Goal: Task Accomplishment & Management: Manage account settings

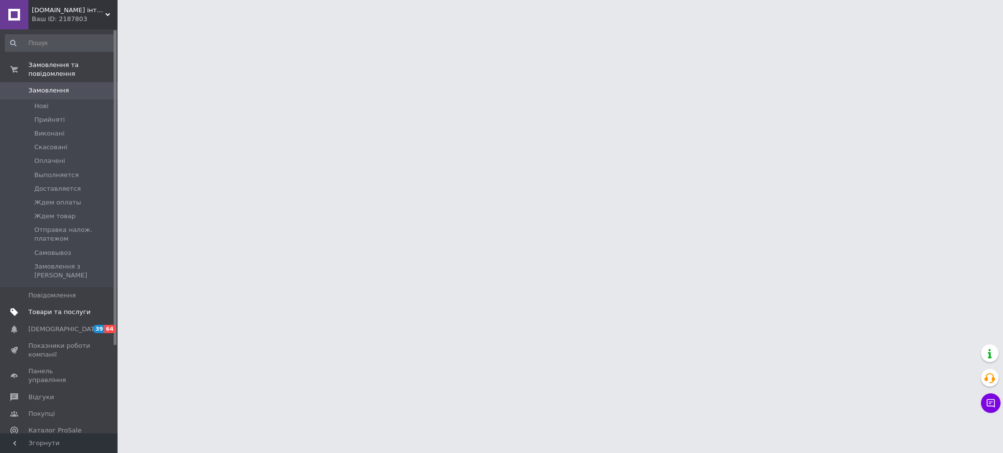
click at [55, 308] on span "Товари та послуги" at bounding box center [59, 312] width 62 height 9
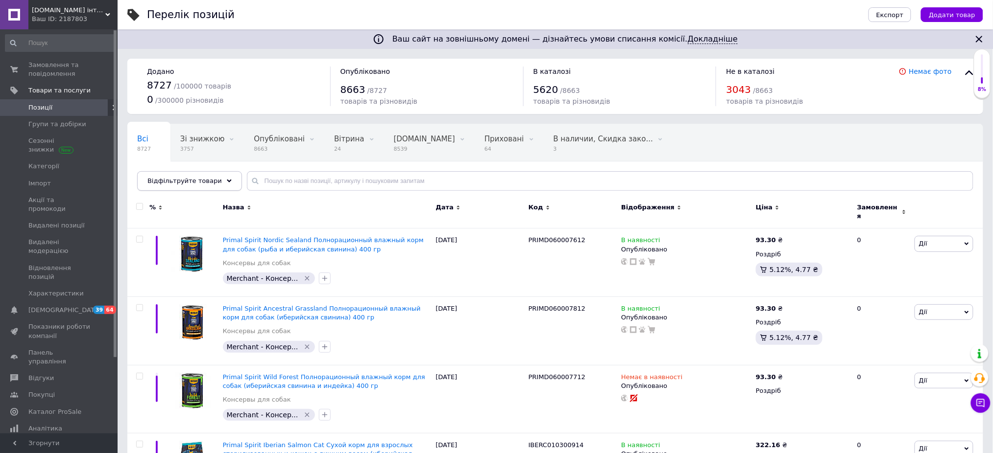
click at [207, 180] on span "Відфільтруйте товари" at bounding box center [184, 180] width 74 height 7
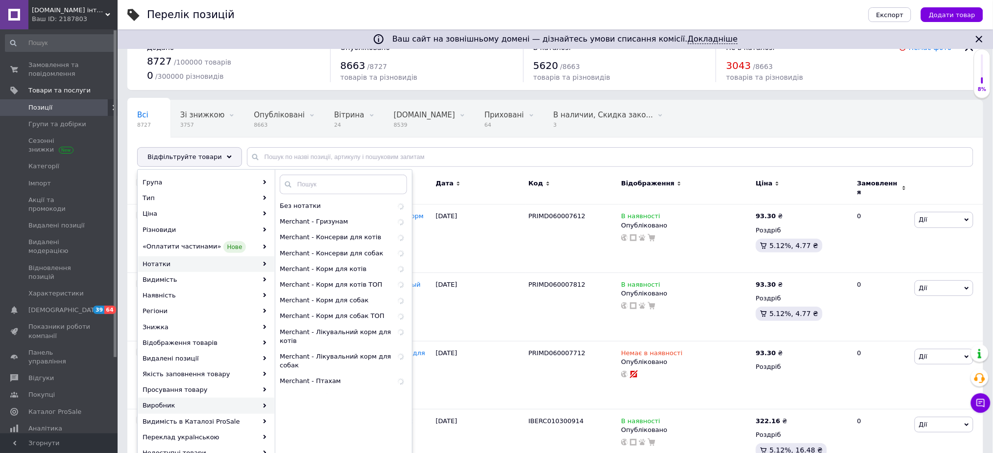
scroll to position [65, 0]
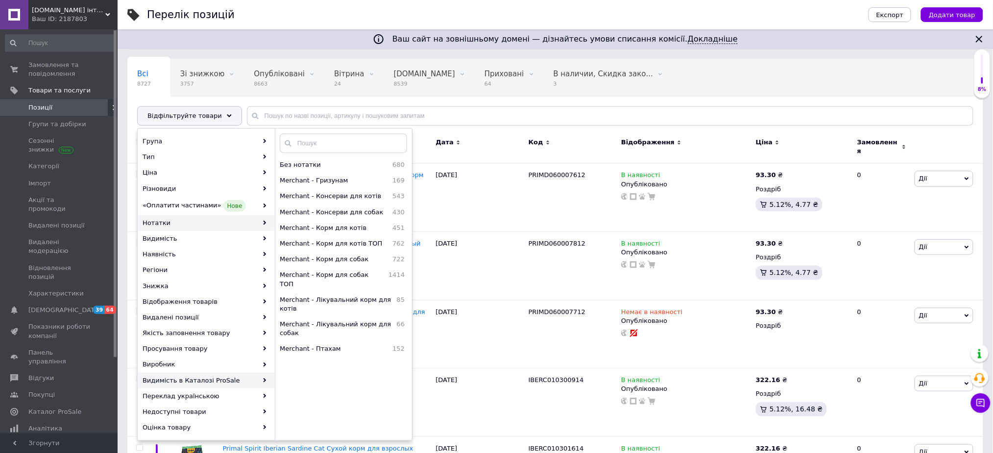
click at [208, 381] on div "Видимість в Каталозі ProSale" at bounding box center [206, 381] width 136 height 16
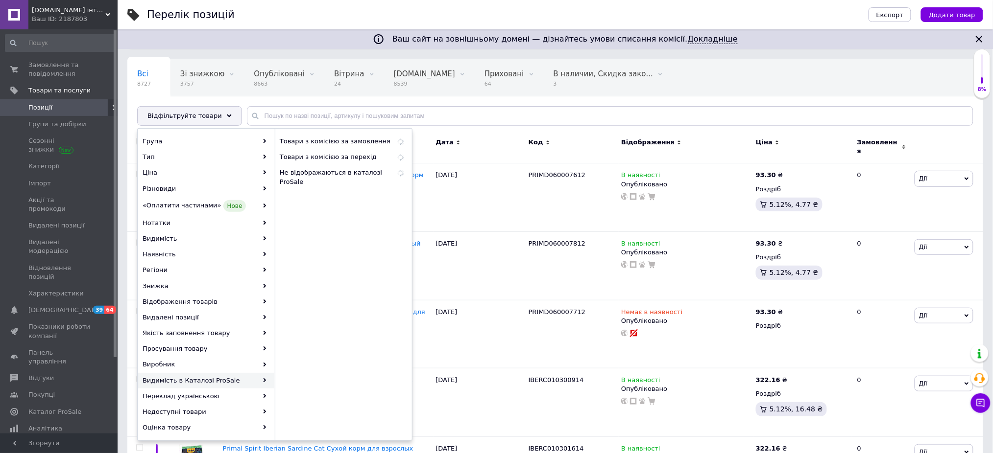
click at [172, 382] on div "Видимість в Каталозі ProSale" at bounding box center [206, 381] width 136 height 16
click at [326, 179] on span "Не відображаються в каталозі ProSale" at bounding box center [332, 187] width 104 height 18
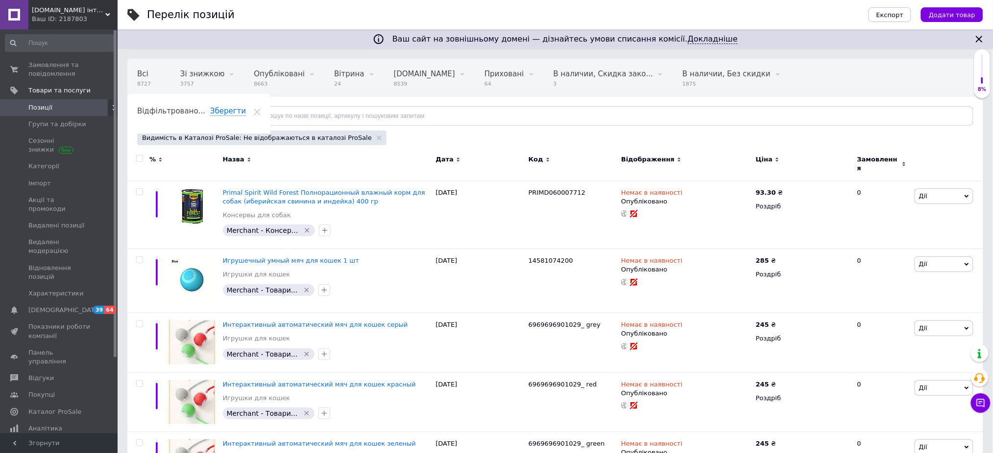
click at [185, 109] on div "Відфільтруйте товари" at bounding box center [189, 116] width 105 height 20
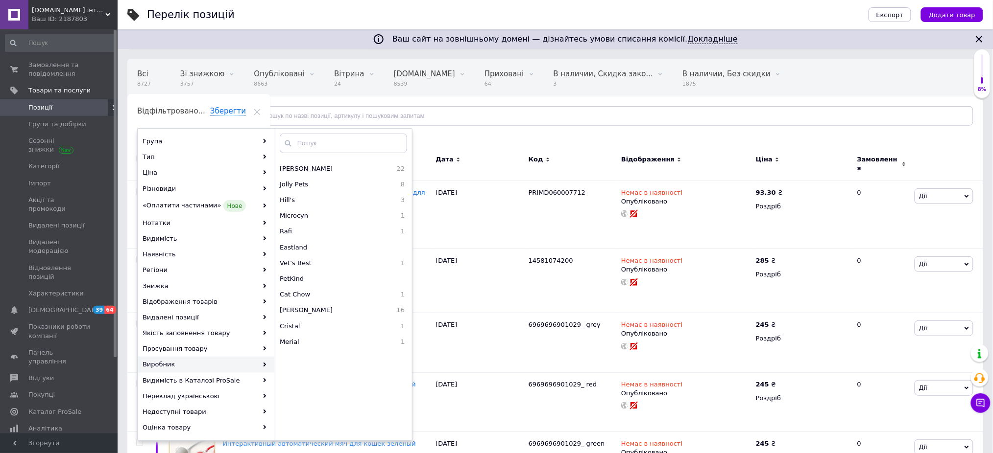
scroll to position [1436, 0]
click at [317, 142] on input "text" at bounding box center [343, 144] width 127 height 20
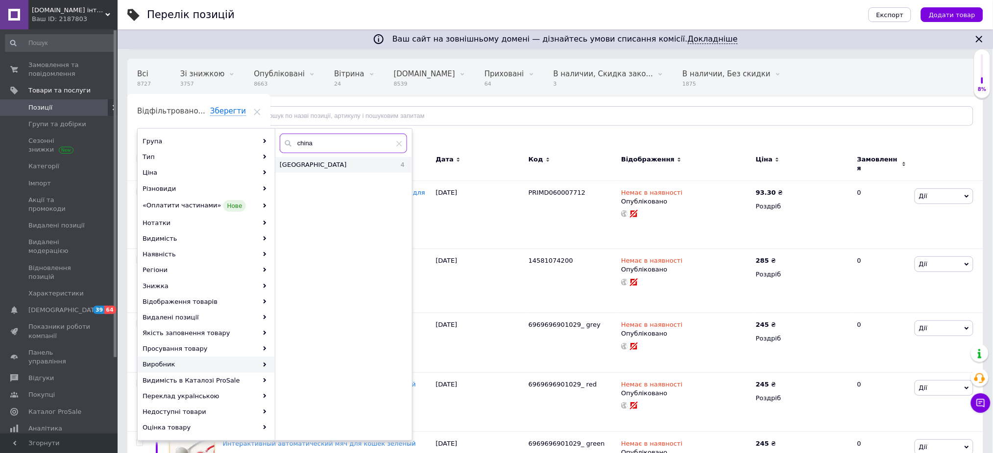
type input "china"
click at [310, 163] on span "[GEOGRAPHIC_DATA]" at bounding box center [335, 165] width 110 height 9
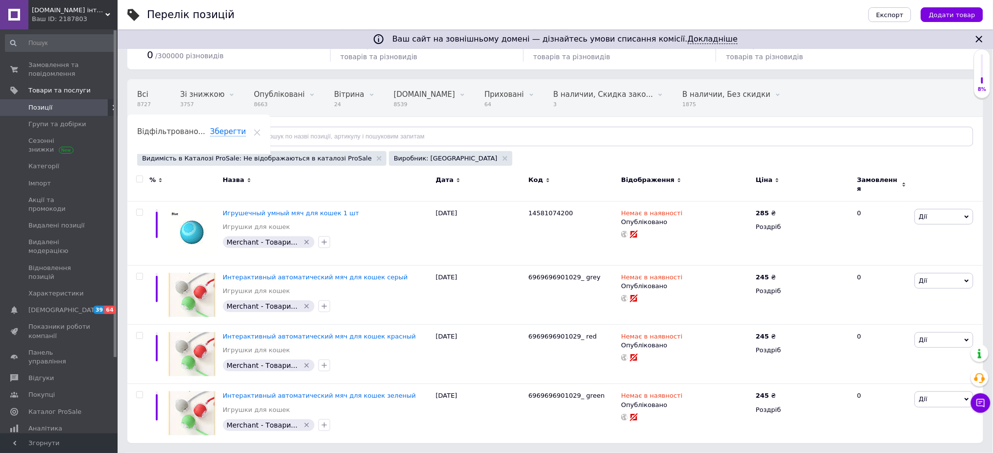
scroll to position [38, 0]
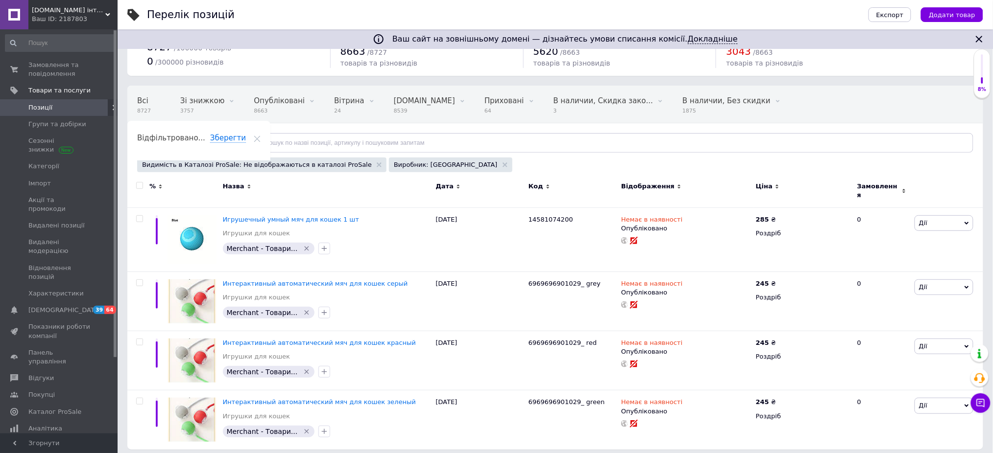
drag, startPoint x: 141, startPoint y: 180, endPoint x: 141, endPoint y: 185, distance: 5.4
click at [141, 180] on div at bounding box center [138, 191] width 22 height 33
click at [142, 186] on input "checkbox" at bounding box center [139, 186] width 6 height 6
checkbox input "true"
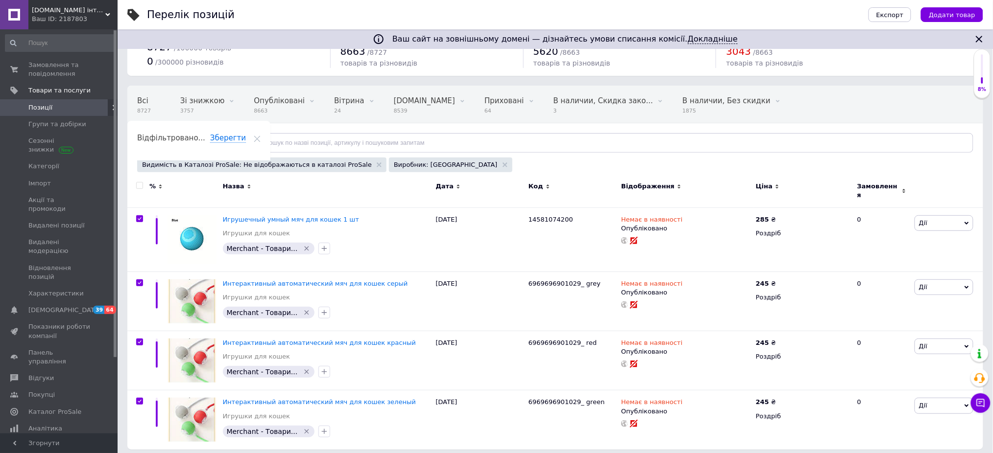
checkbox input "true"
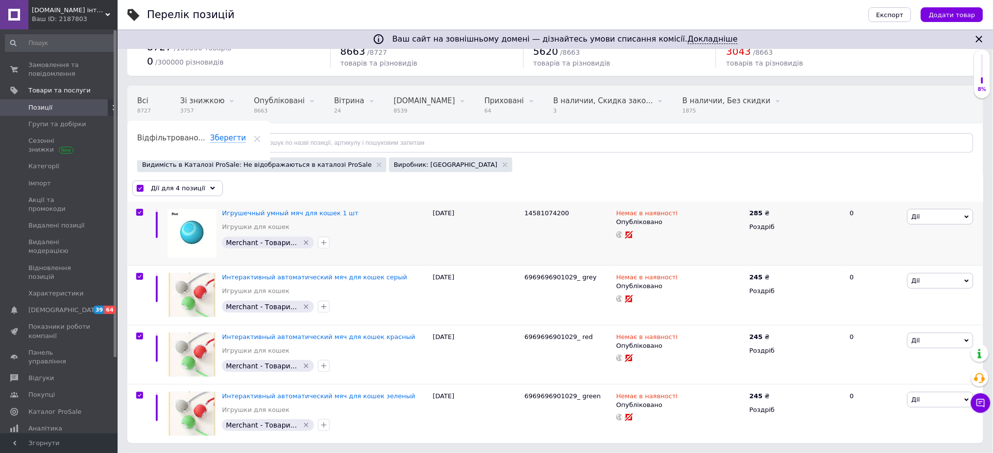
scroll to position [38, 0]
click at [208, 190] on div "Дії для 4 позиції" at bounding box center [177, 189] width 91 height 16
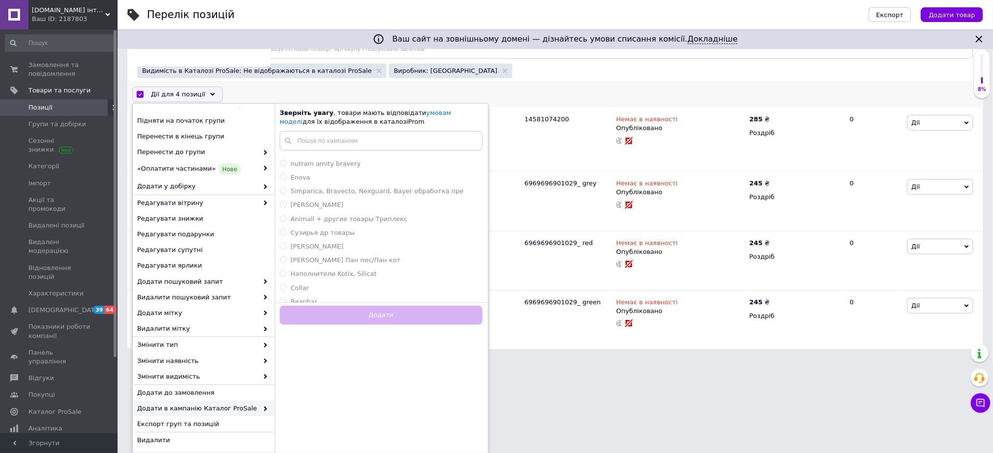
scroll to position [271, 0]
click at [349, 137] on input "text" at bounding box center [381, 141] width 203 height 20
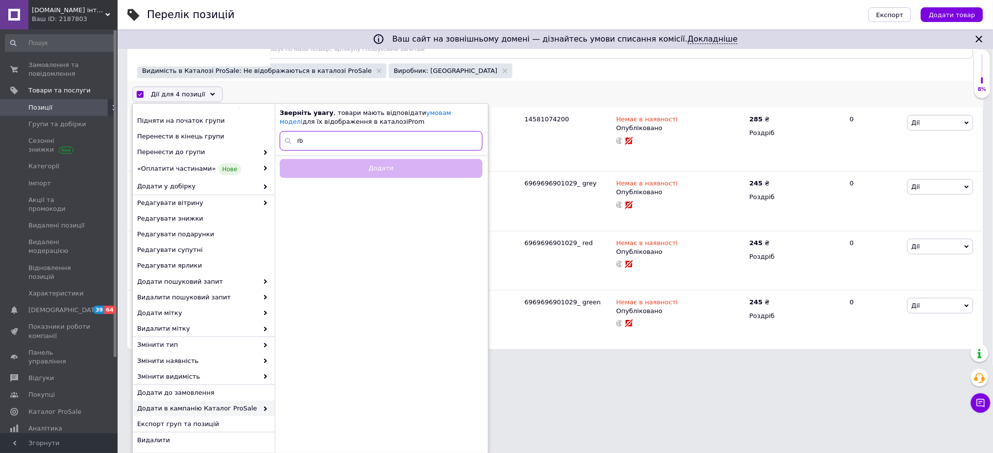
type input "r"
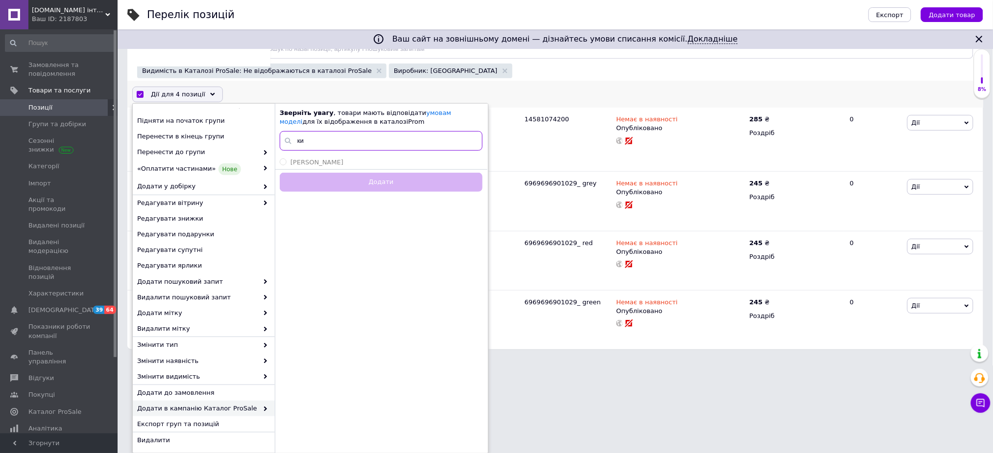
type input "к"
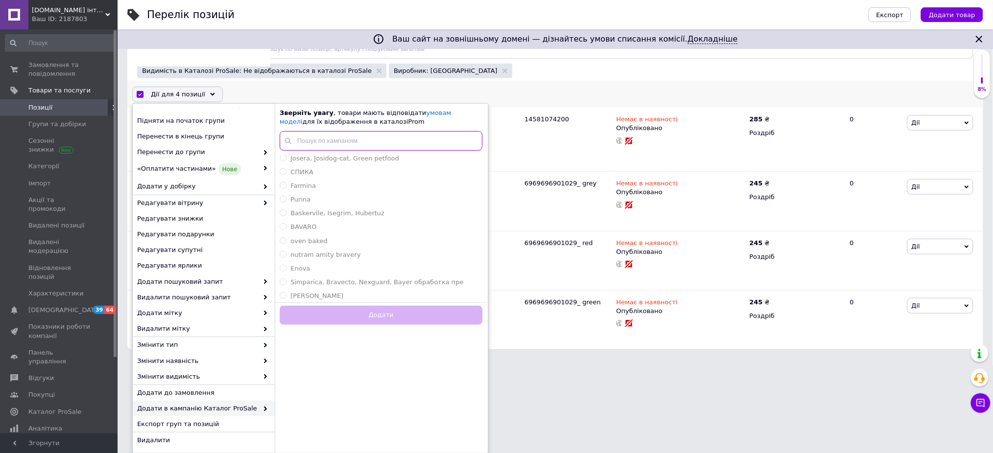
scroll to position [196, 0]
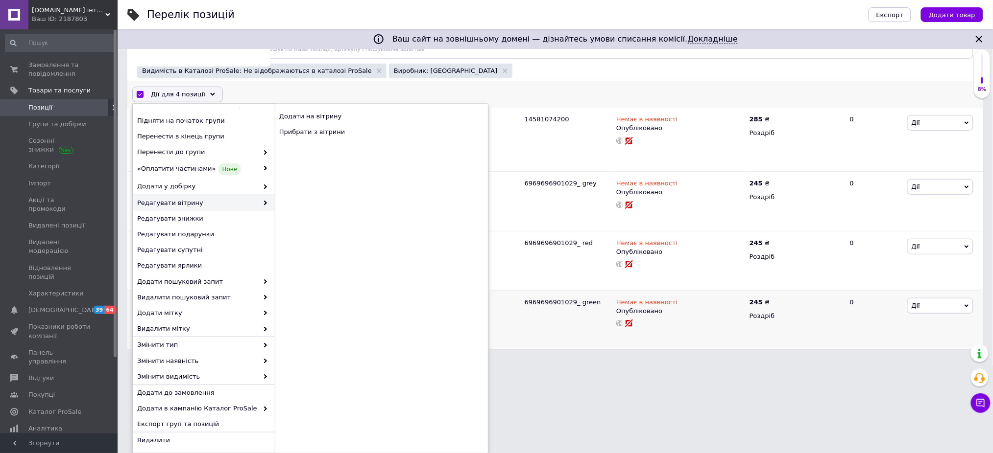
click at [657, 359] on html "[DOMAIN_NAME] інтернет магазин Ваш ID: 2187803 Сайт [DOMAIN_NAME] інтернет мага…" at bounding box center [496, 114] width 993 height 492
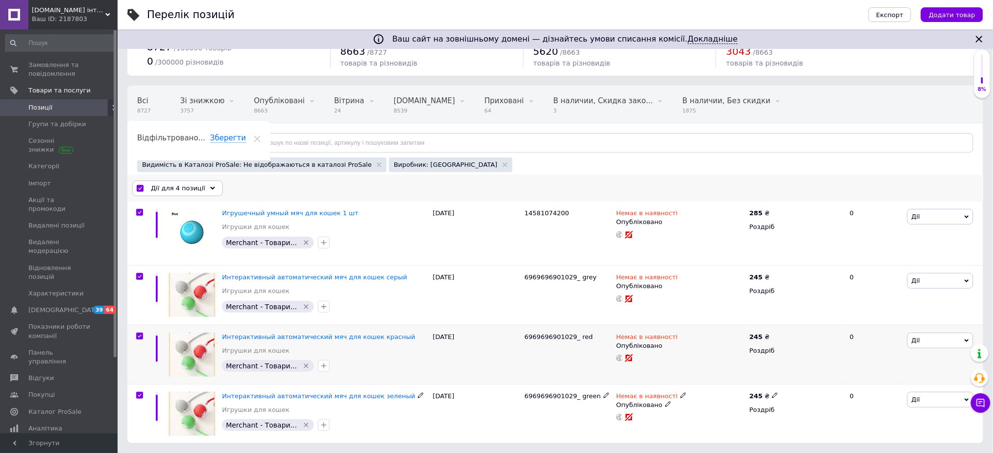
scroll to position [38, 0]
click at [204, 140] on span "Відфільтруйте товари" at bounding box center [184, 143] width 74 height 7
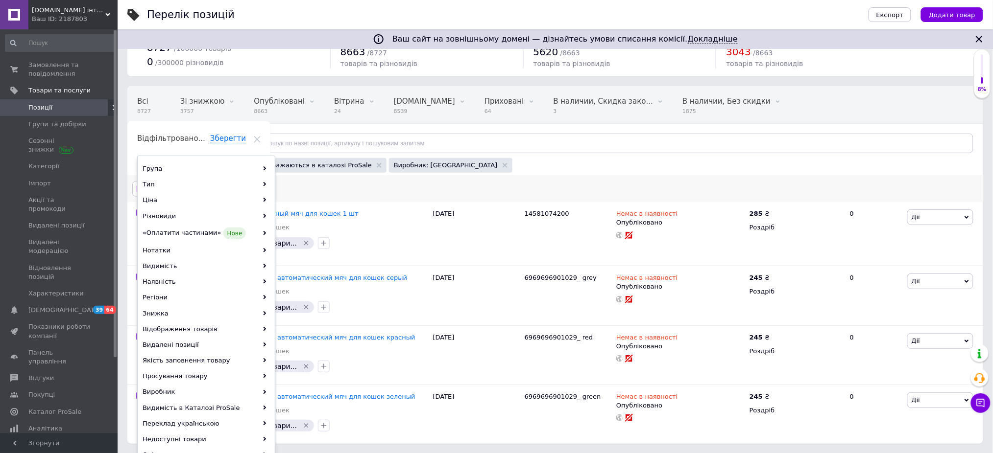
scroll to position [52, 0]
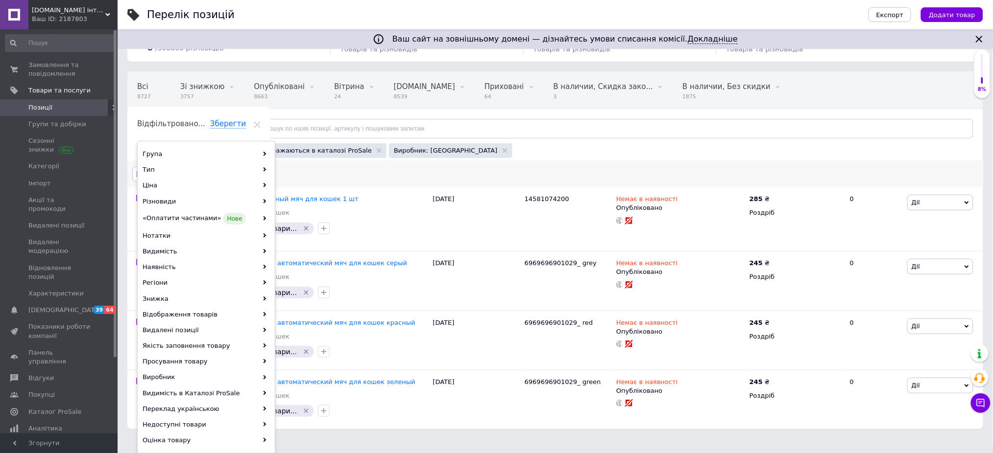
click at [487, 156] on div "Видимість в Каталозі ProSale: Не відображаються в каталозі ProSale Виробник: [G…" at bounding box center [554, 151] width 838 height 17
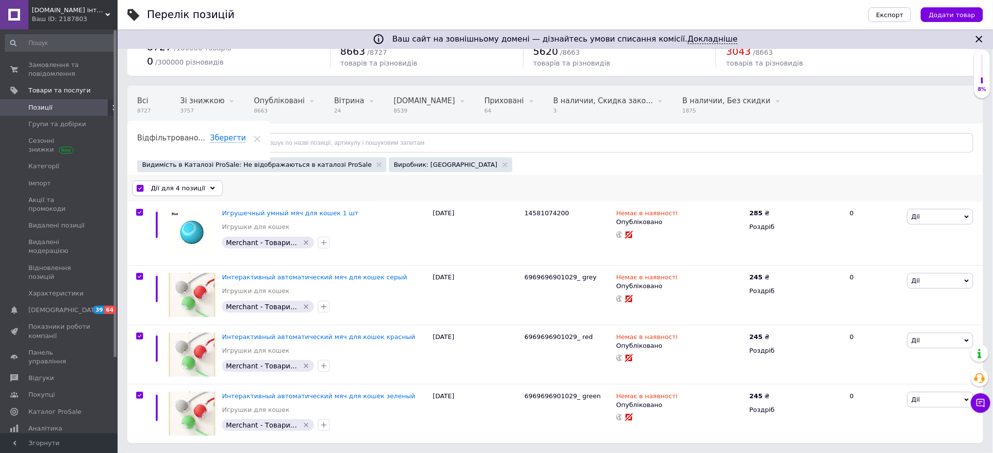
scroll to position [38, 0]
click at [207, 145] on span "Відфільтруйте товари" at bounding box center [184, 143] width 74 height 7
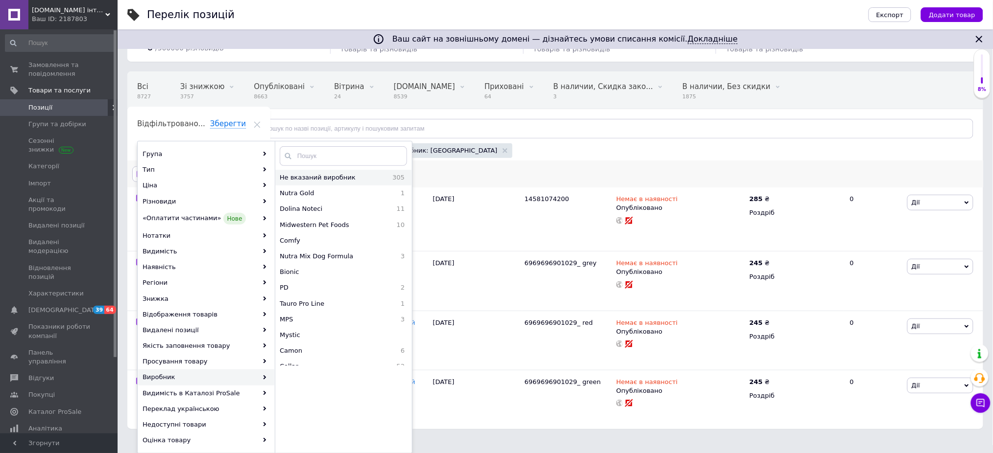
click at [335, 178] on span "Не вказаний виробник" at bounding box center [331, 177] width 102 height 9
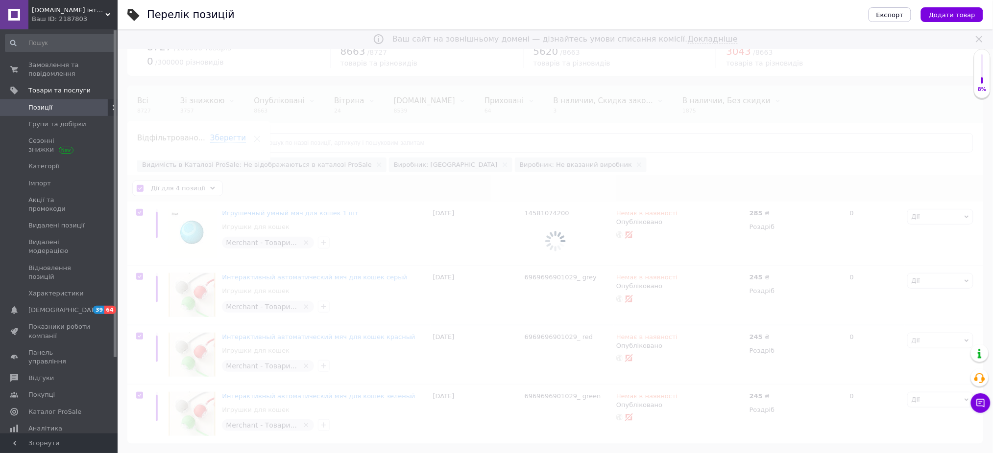
scroll to position [103, 0]
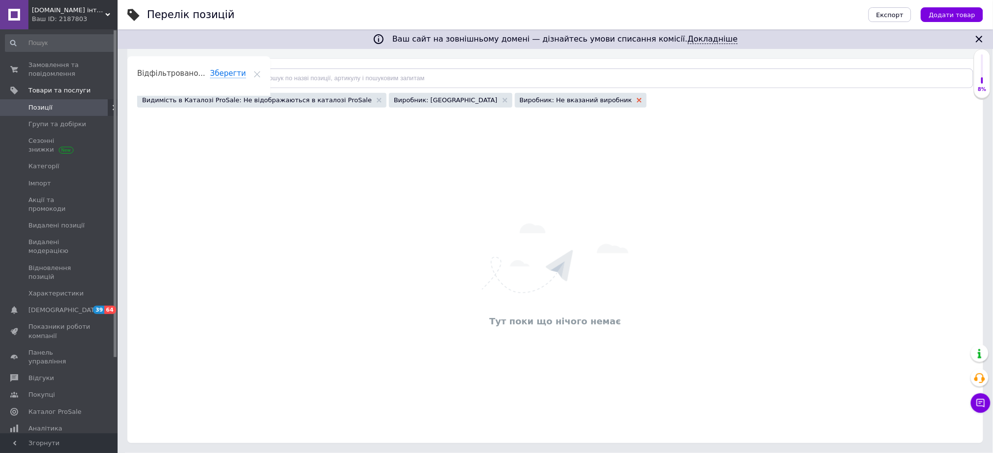
click at [637, 99] on use at bounding box center [639, 100] width 5 height 5
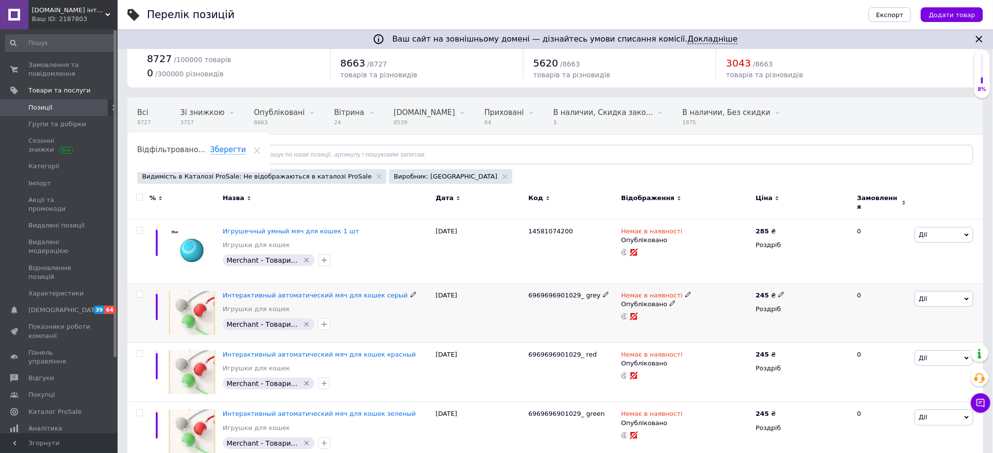
scroll to position [38, 0]
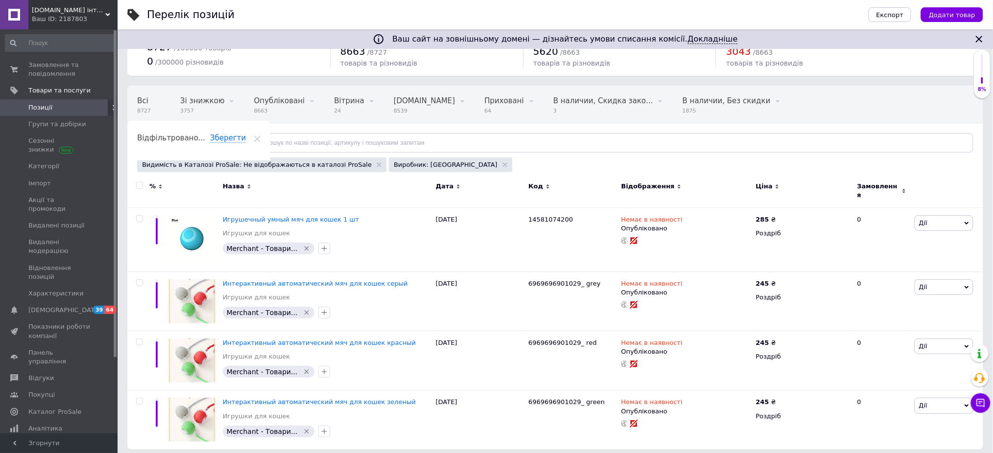
click at [56, 108] on span "Позиції" at bounding box center [59, 107] width 62 height 9
click at [377, 165] on icon at bounding box center [379, 165] width 5 height 5
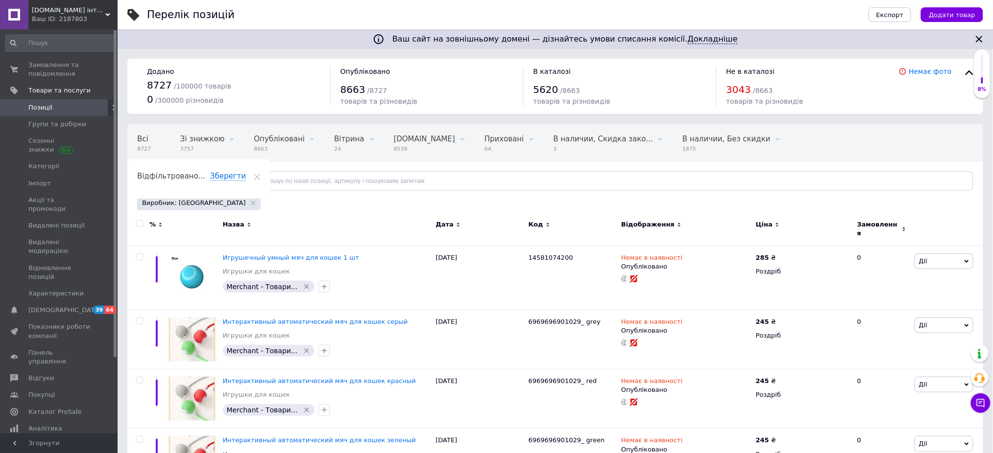
click at [139, 224] on input "checkbox" at bounding box center [139, 224] width 6 height 6
checkbox input "true"
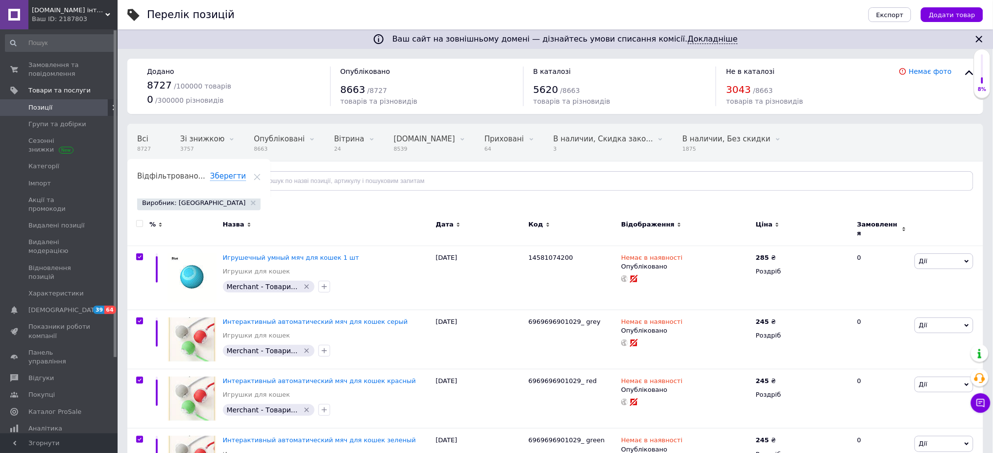
checkbox input "true"
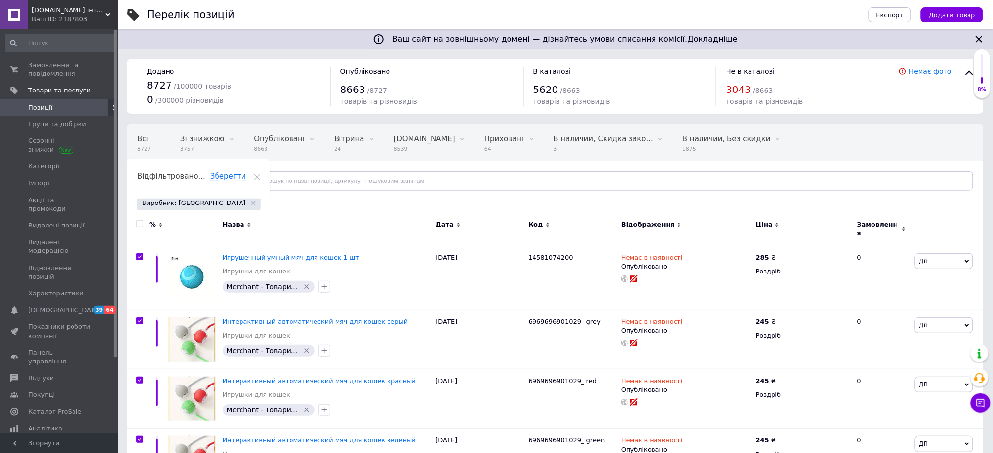
checkbox input "true"
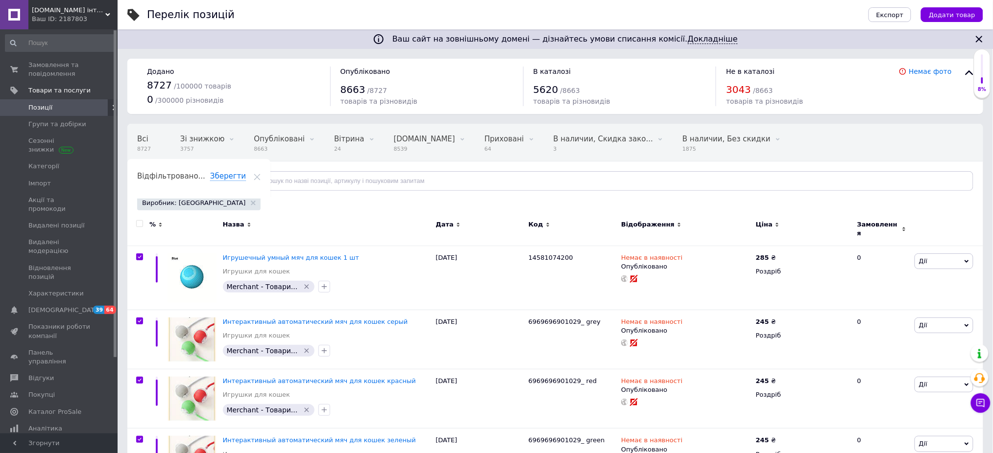
checkbox input "true"
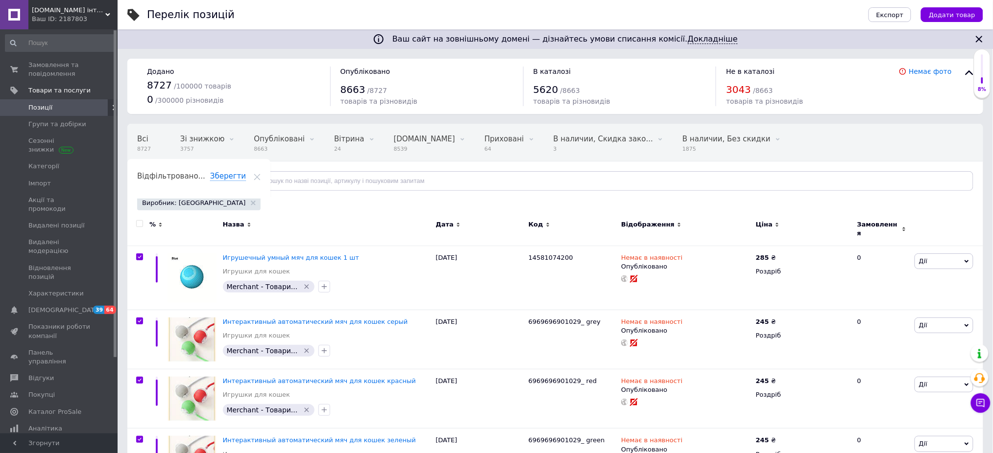
checkbox input "true"
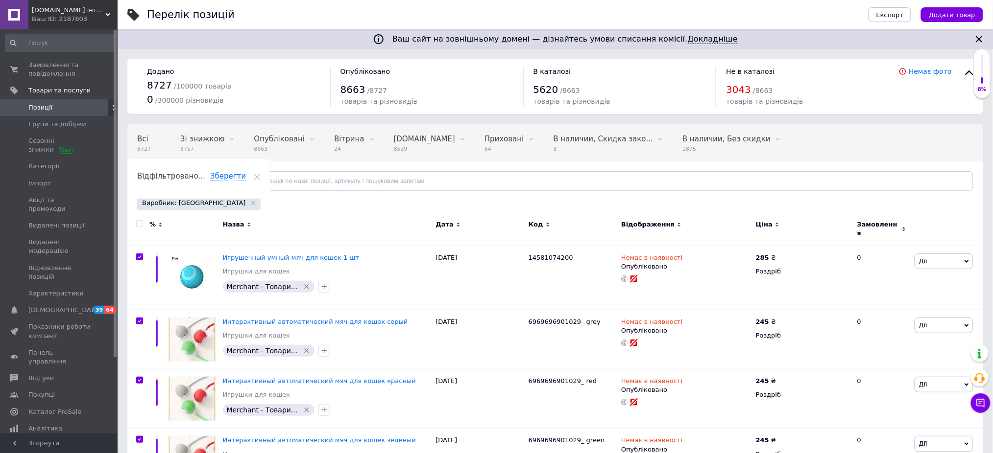
checkbox input "true"
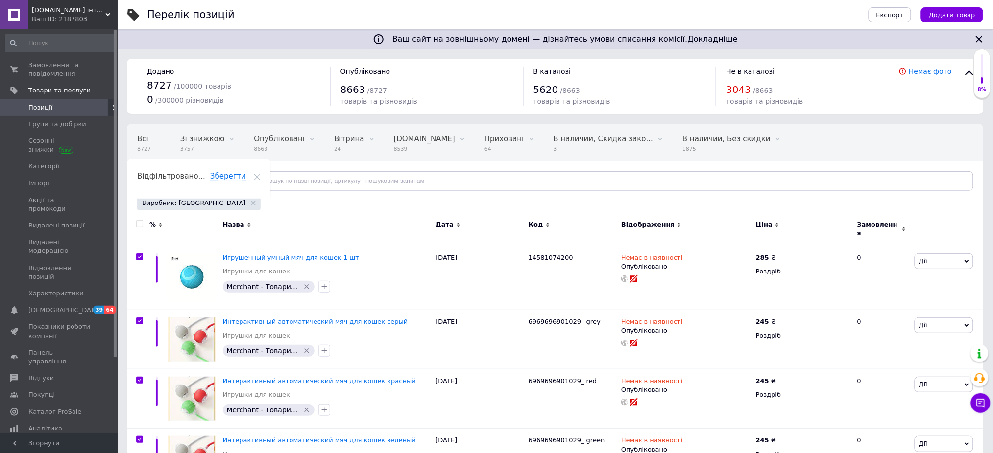
checkbox input "true"
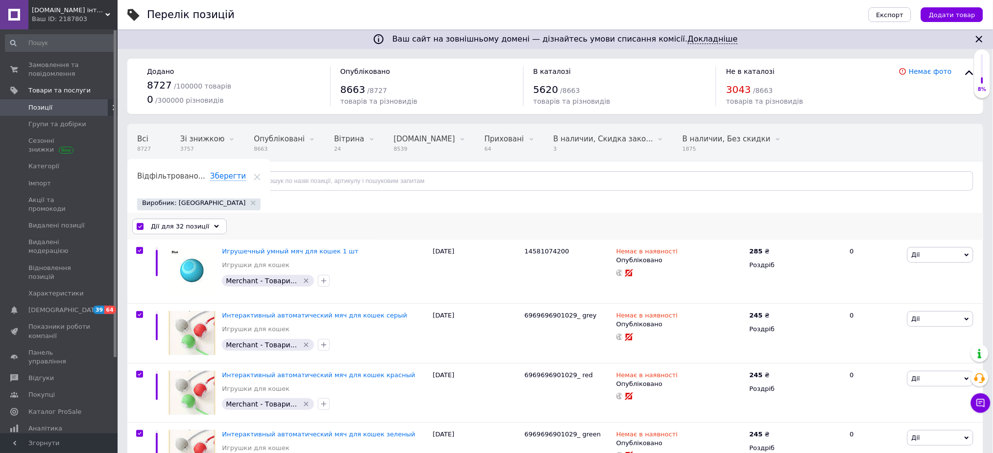
click at [190, 223] on span "Дії для 32 позиції" at bounding box center [180, 226] width 58 height 9
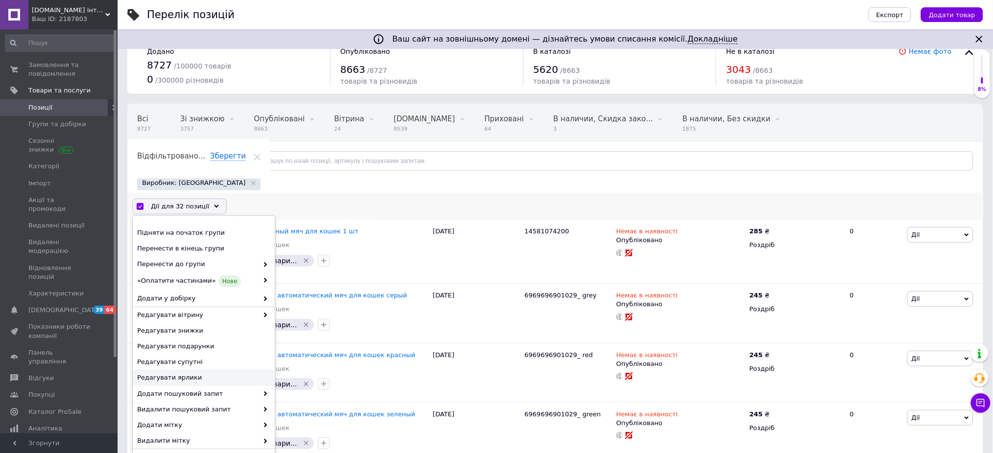
scroll to position [130, 0]
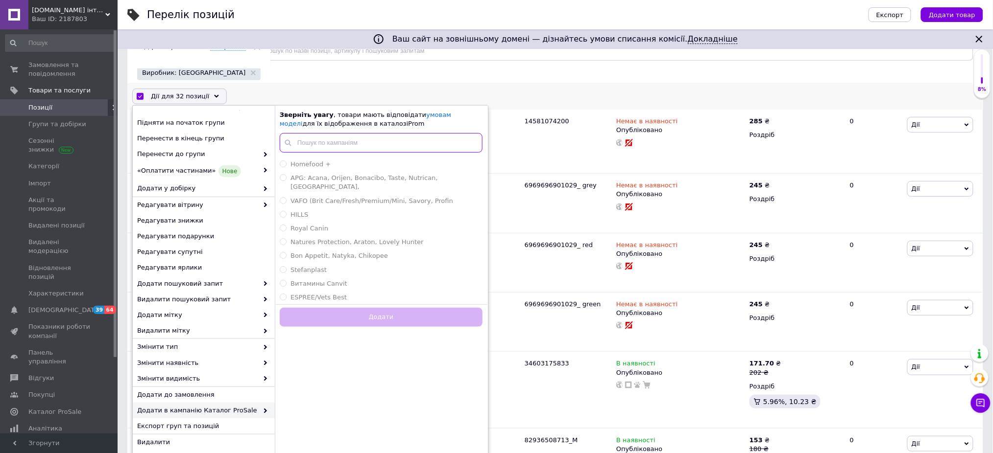
click at [371, 143] on input "text" at bounding box center [381, 143] width 203 height 20
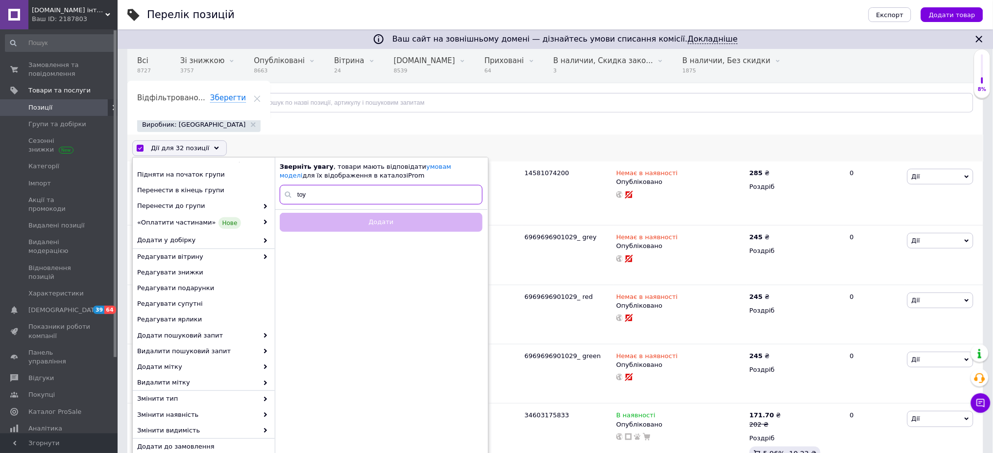
scroll to position [196, 0]
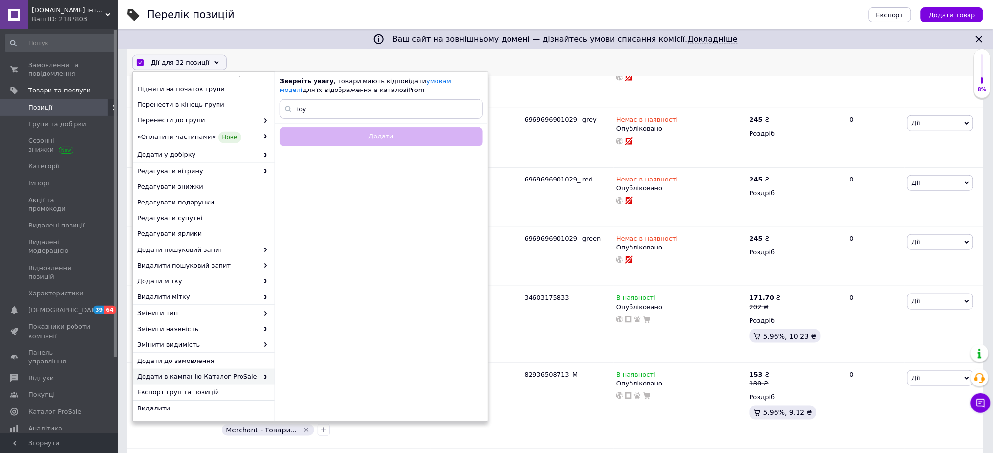
click at [213, 374] on span "Додати в кампанію Каталог ProSale" at bounding box center [197, 377] width 121 height 9
click at [228, 377] on span "Додати в кампанію Каталог ProSale" at bounding box center [197, 377] width 121 height 9
click at [361, 106] on input "toy" at bounding box center [381, 109] width 203 height 20
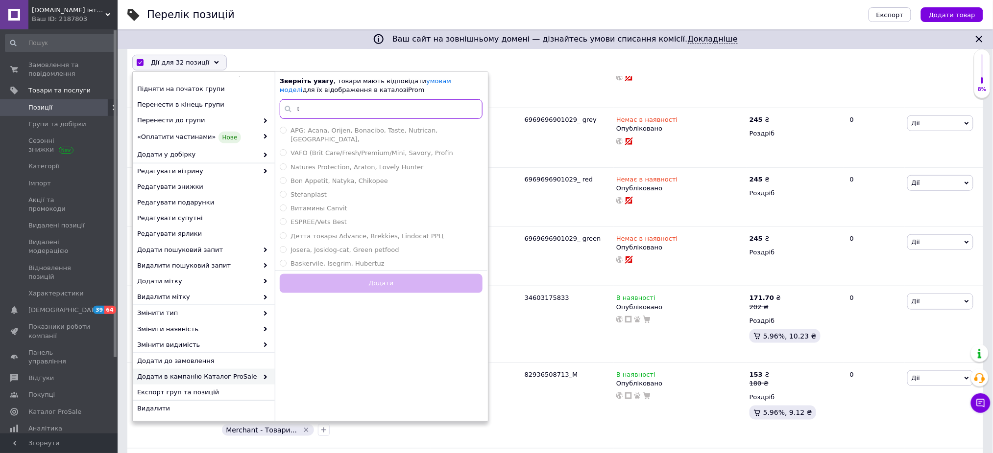
type input "t"
click at [312, 107] on input "t" at bounding box center [381, 109] width 203 height 20
type input "TO"
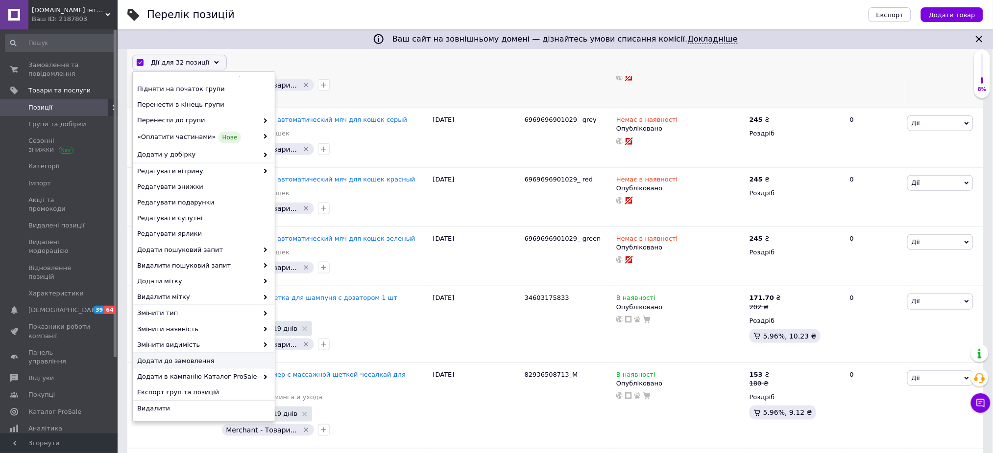
click at [355, 76] on div "Игрушечный умный мяч для кошек 1 шт Игрушки для кошек" at bounding box center [325, 64] width 206 height 27
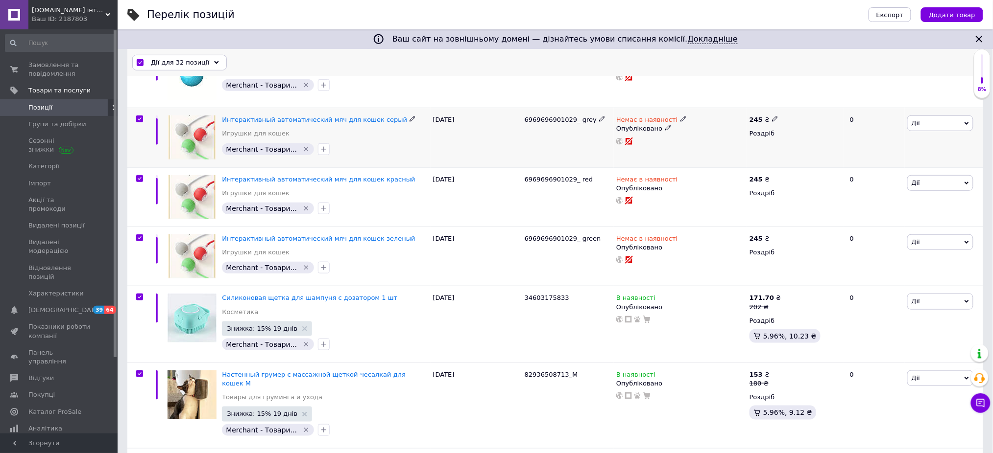
click at [546, 122] on span "6969696901029_ grey" at bounding box center [560, 119] width 72 height 7
drag, startPoint x: 546, startPoint y: 122, endPoint x: 538, endPoint y: 129, distance: 10.0
click at [546, 122] on span "6969696901029_ grey" at bounding box center [560, 119] width 72 height 7
copy span "6969696901029_"
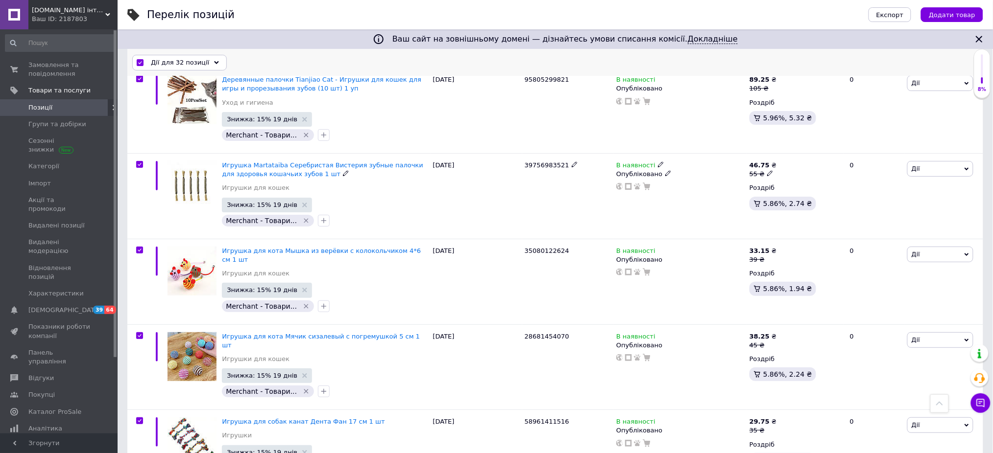
scroll to position [1501, 0]
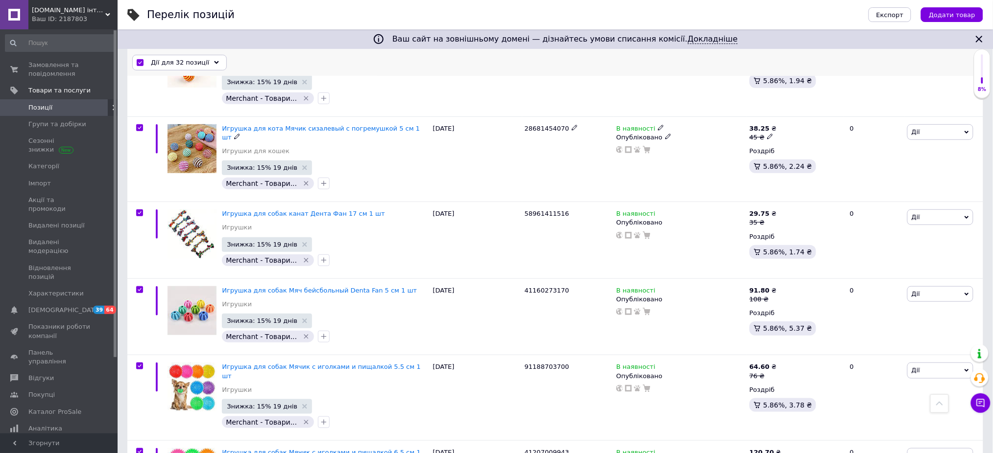
click at [199, 61] on span "Дії для 32 позиції" at bounding box center [180, 62] width 58 height 9
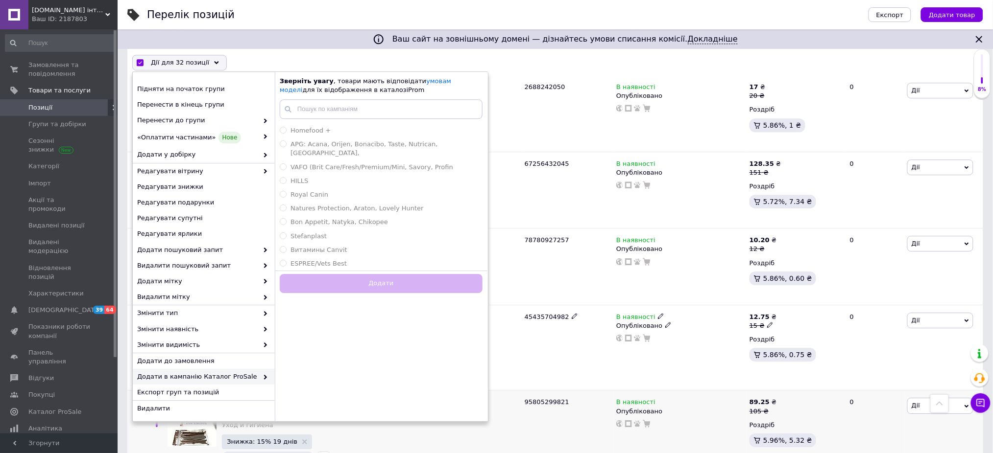
scroll to position [522, 0]
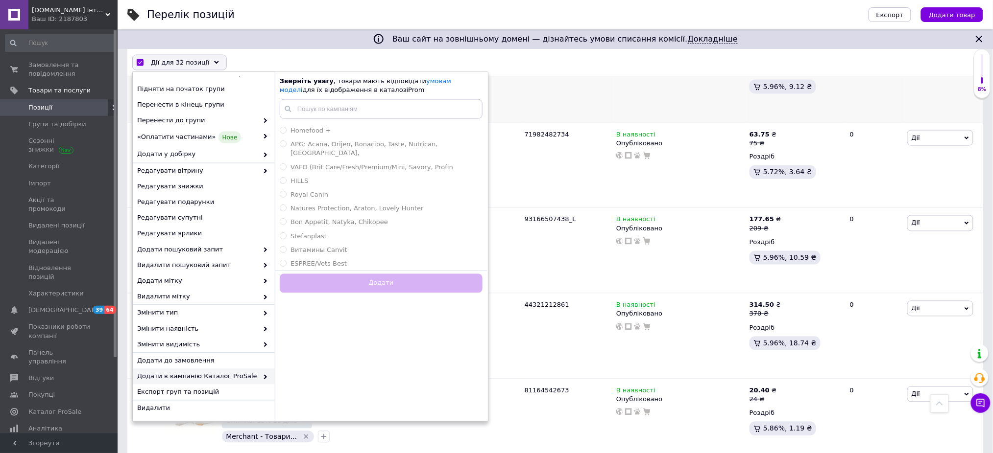
click at [606, 80] on div "82936508713_M" at bounding box center [568, 80] width 92 height 86
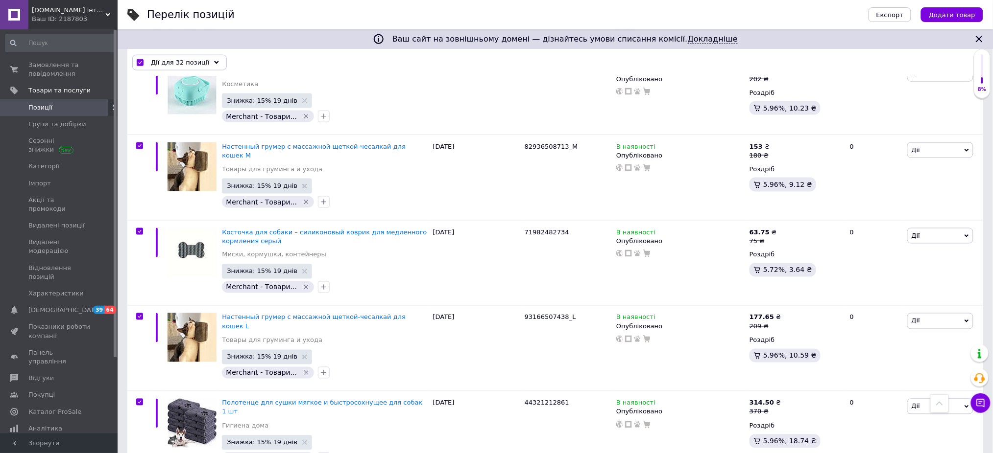
scroll to position [261, 0]
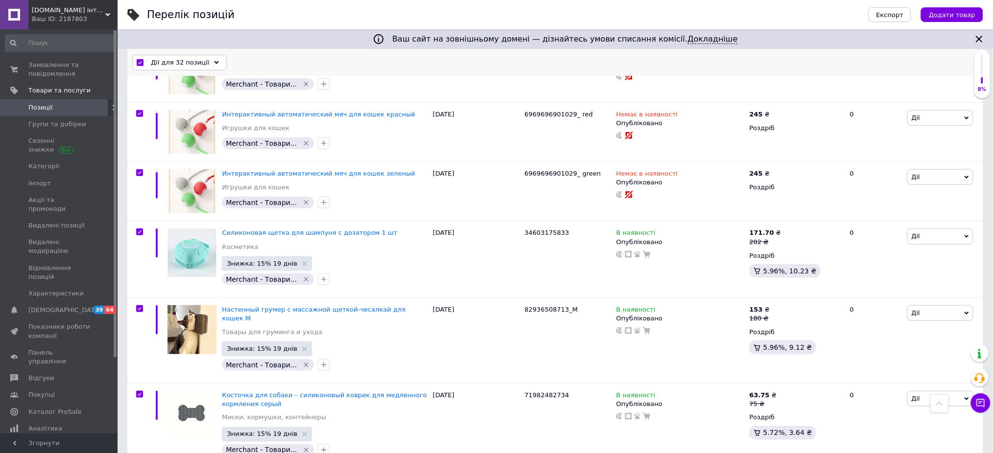
click at [194, 53] on div "Дії для 32 позиції Вибрати усі 32 позиції Вибрані всі 32 позиції Скасувати обра…" at bounding box center [554, 62] width 855 height 25
click at [193, 63] on span "Дії для 32 позиції" at bounding box center [180, 62] width 58 height 9
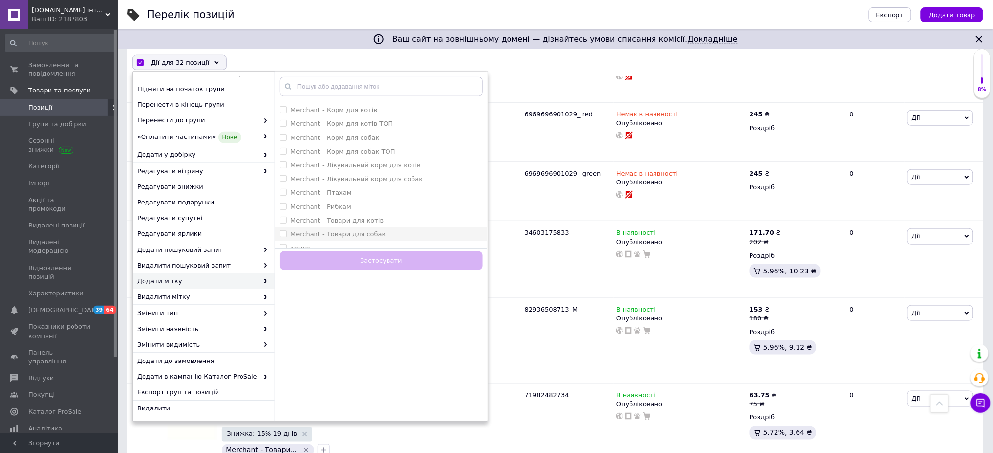
scroll to position [60, 0]
click at [296, 228] on label "консе" at bounding box center [299, 227] width 19 height 7
checkbox input "true"
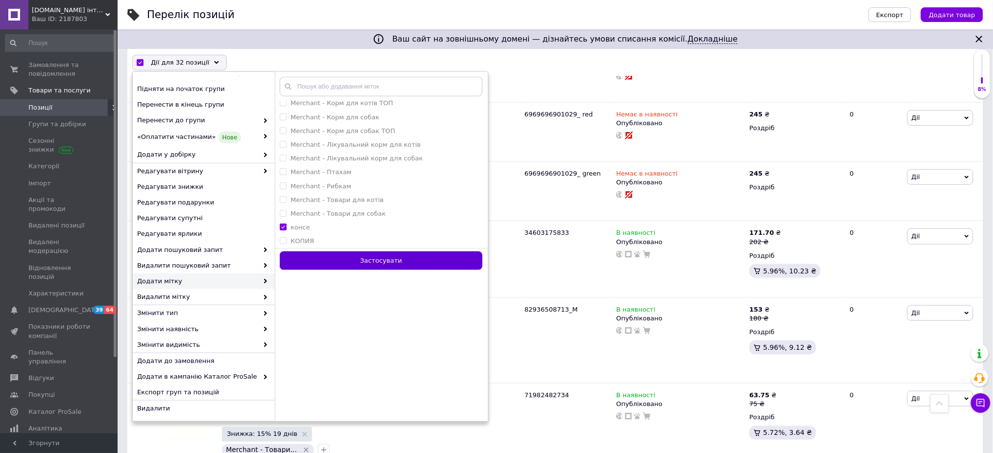
click at [341, 261] on button "Застосувати" at bounding box center [381, 261] width 203 height 19
checkbox input "false"
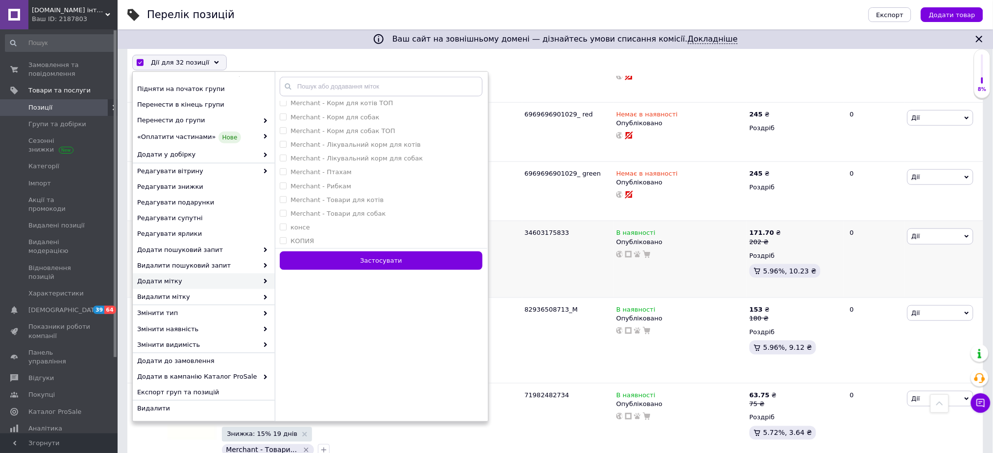
checkbox input "false"
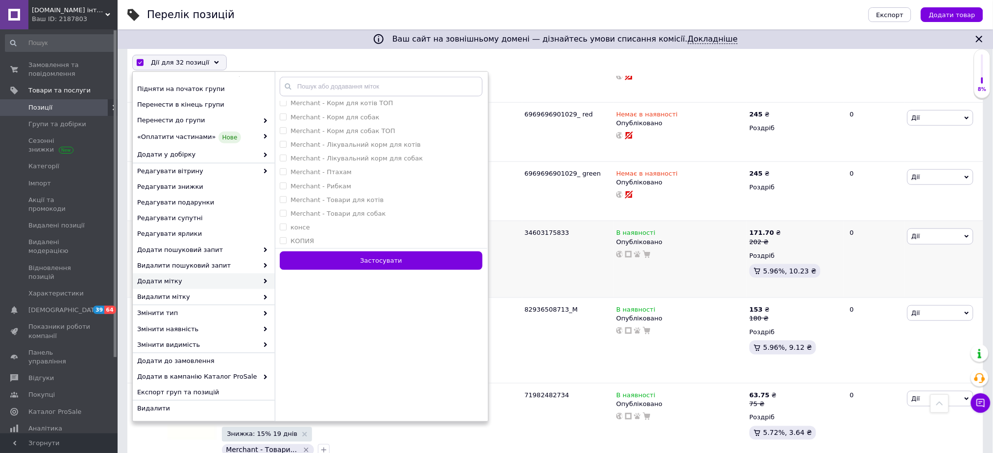
checkbox input "false"
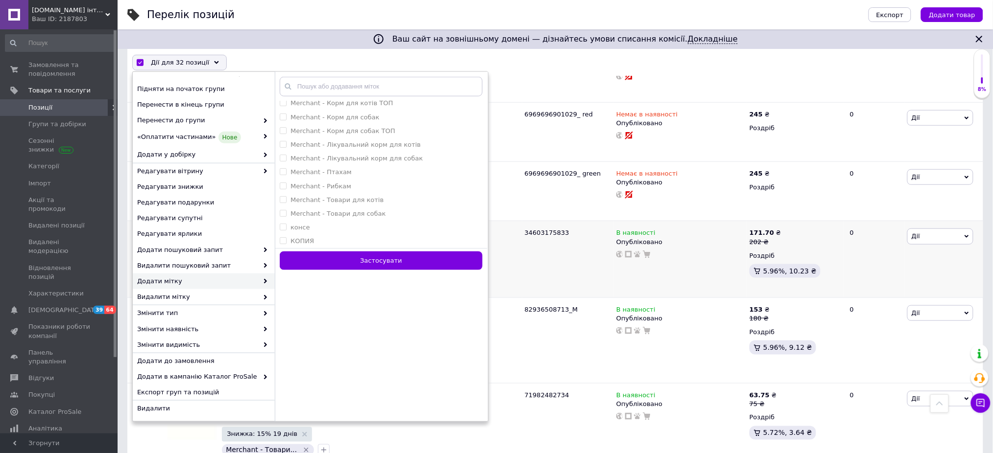
checkbox input "false"
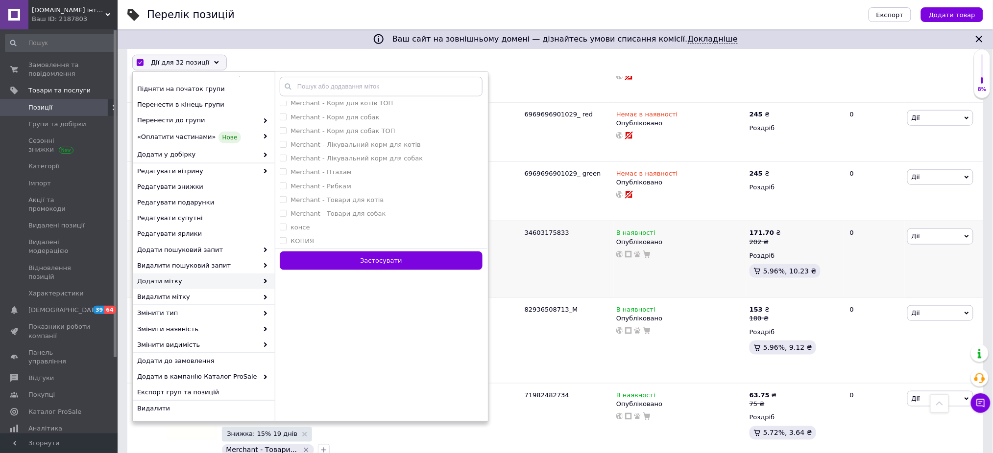
checkbox input "false"
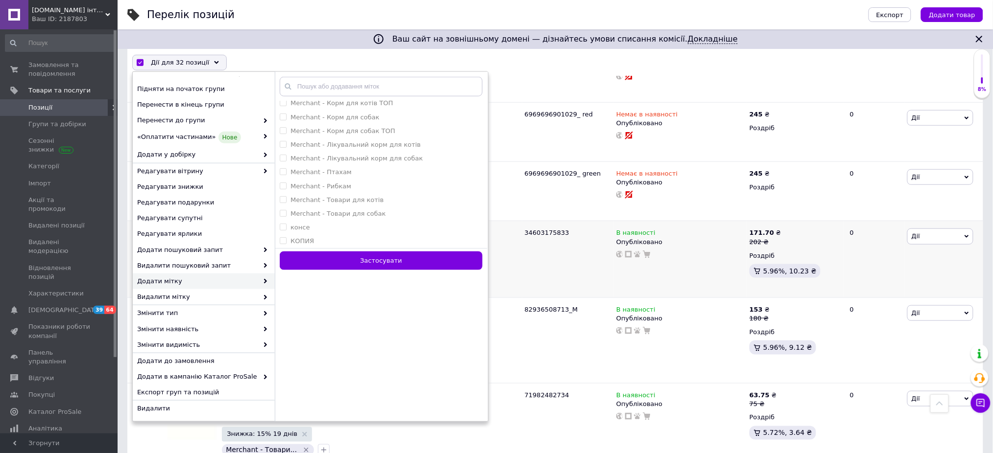
checkbox input "false"
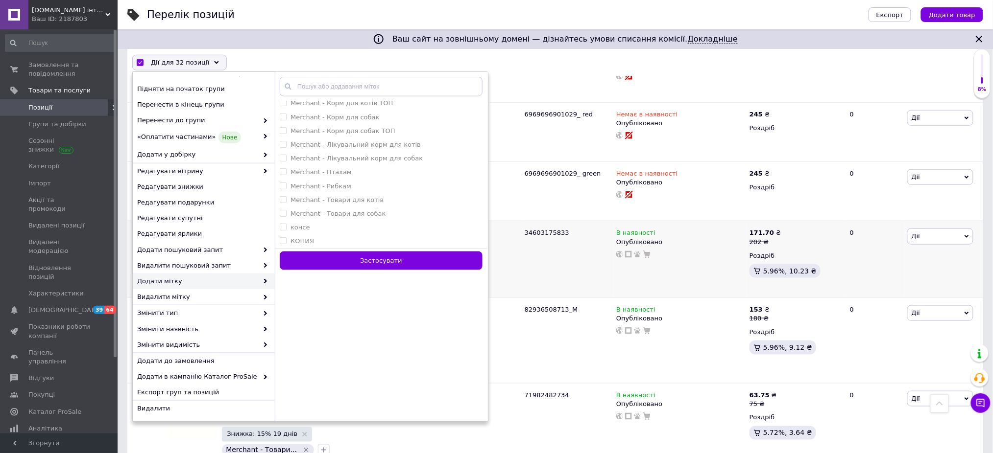
checkbox input "false"
